Goal: Task Accomplishment & Management: Manage account settings

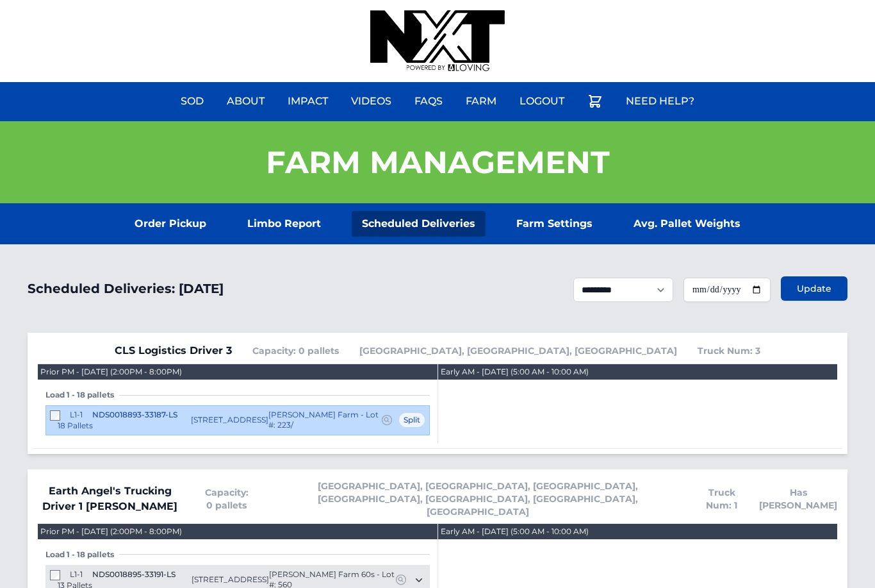
click at [159, 235] on link "Order Pickup" at bounding box center [170, 224] width 92 height 26
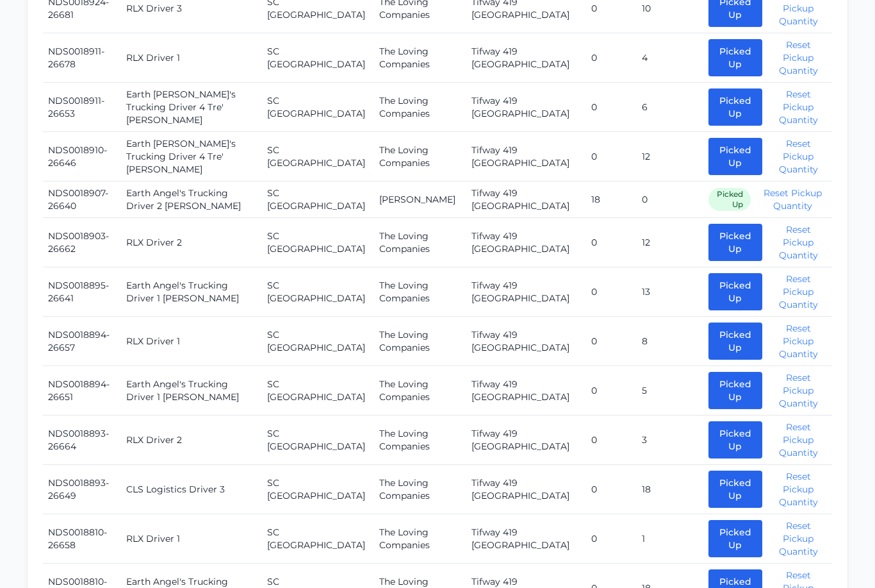
click at [713, 238] on button "Picked Up" at bounding box center [736, 242] width 54 height 37
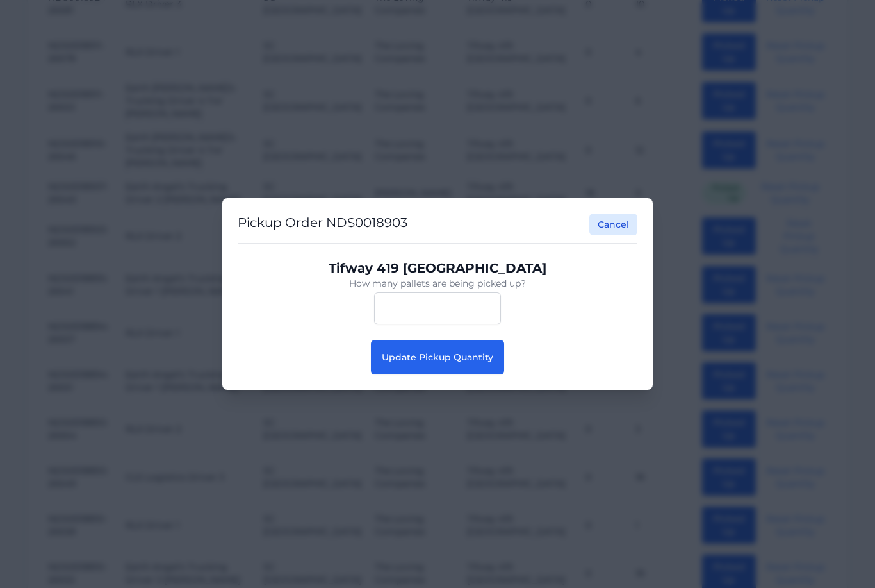
click at [421, 363] on span "Update Pickup Quantity" at bounding box center [438, 357] width 112 height 12
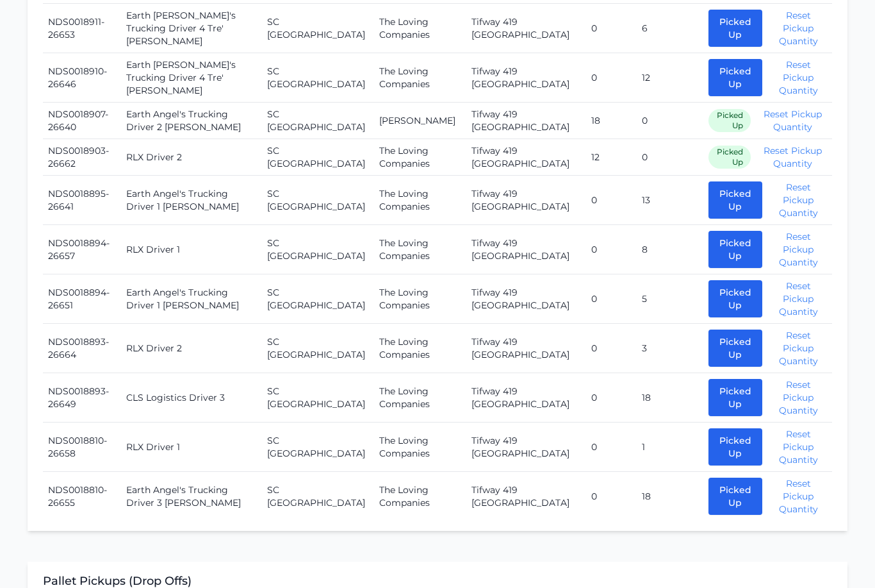
click at [709, 339] on button "Picked Up" at bounding box center [736, 348] width 54 height 37
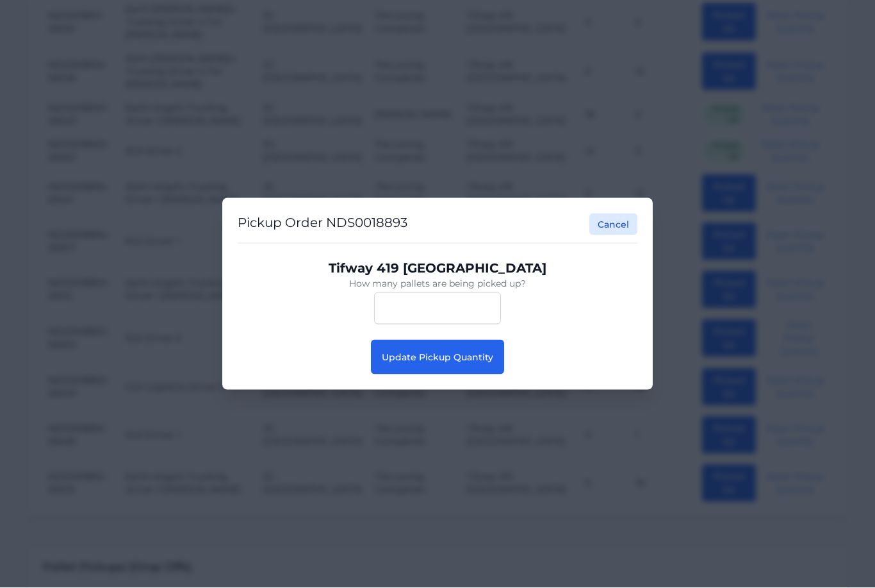
scroll to position [818, 0]
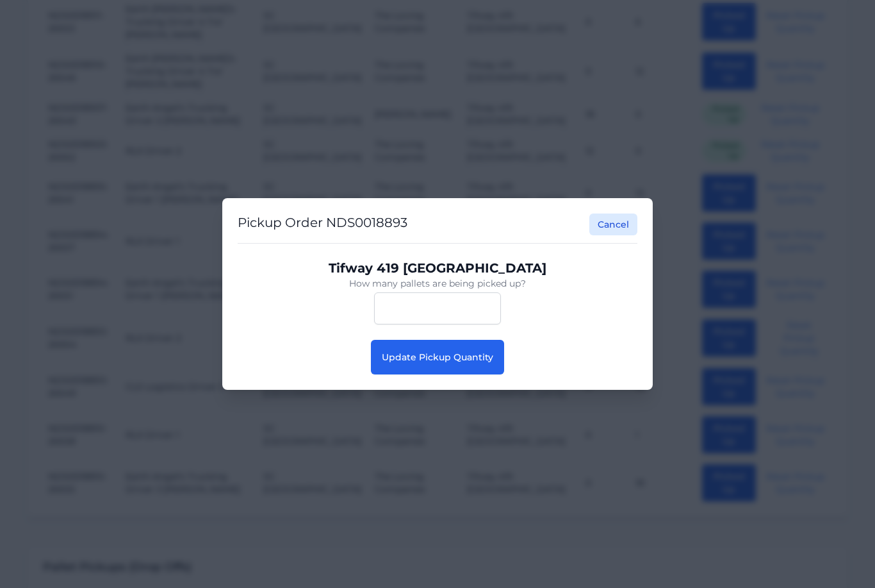
click at [439, 363] on span "Update Pickup Quantity" at bounding box center [438, 357] width 112 height 12
